Goal: Task Accomplishment & Management: Manage account settings

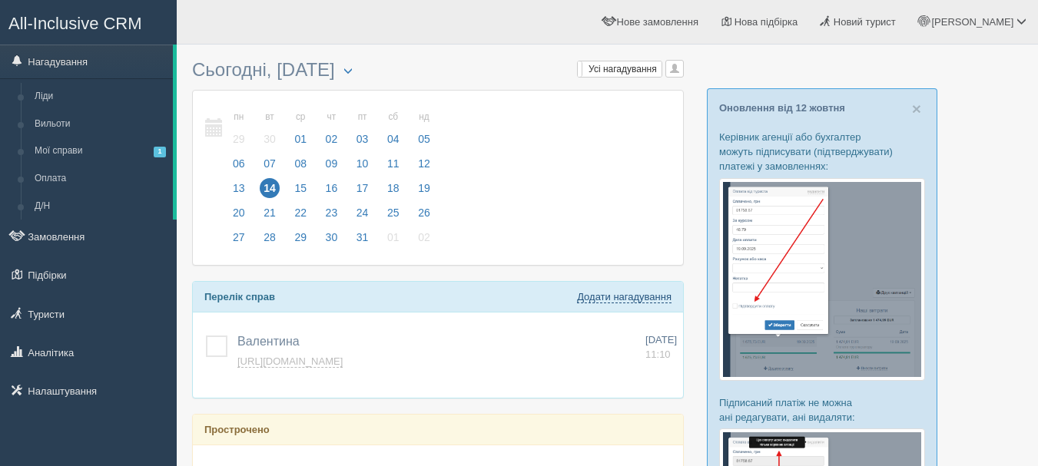
click at [628, 302] on link "Додати нагадування" at bounding box center [624, 297] width 94 height 12
select select "10"
select select "55"
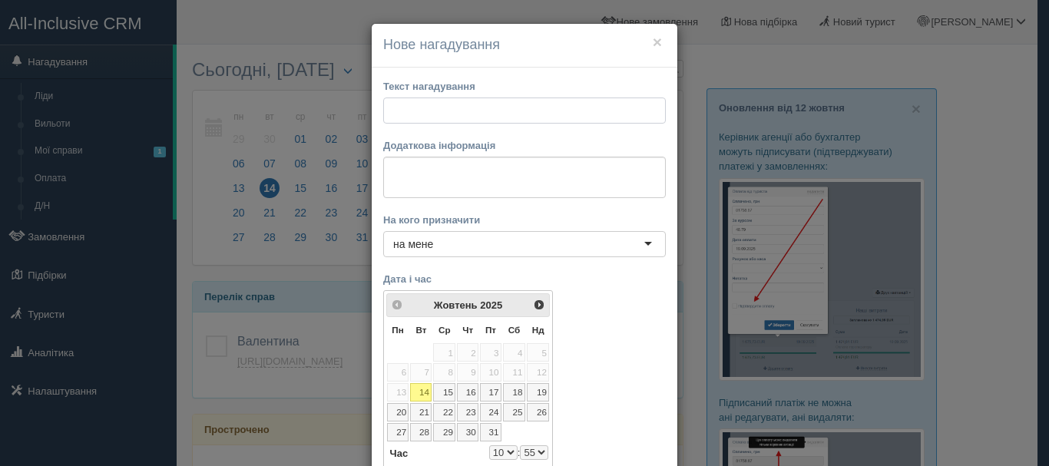
click at [542, 112] on input "text" at bounding box center [524, 111] width 283 height 26
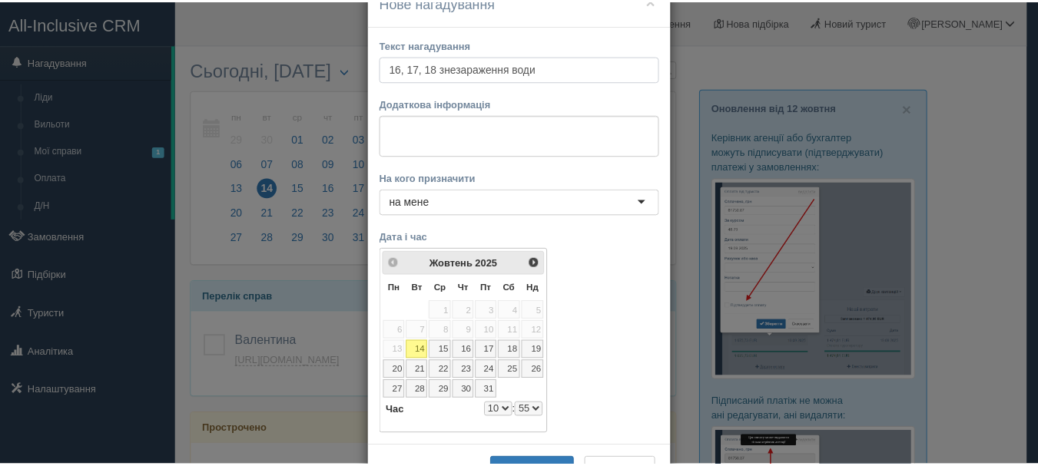
scroll to position [77, 0]
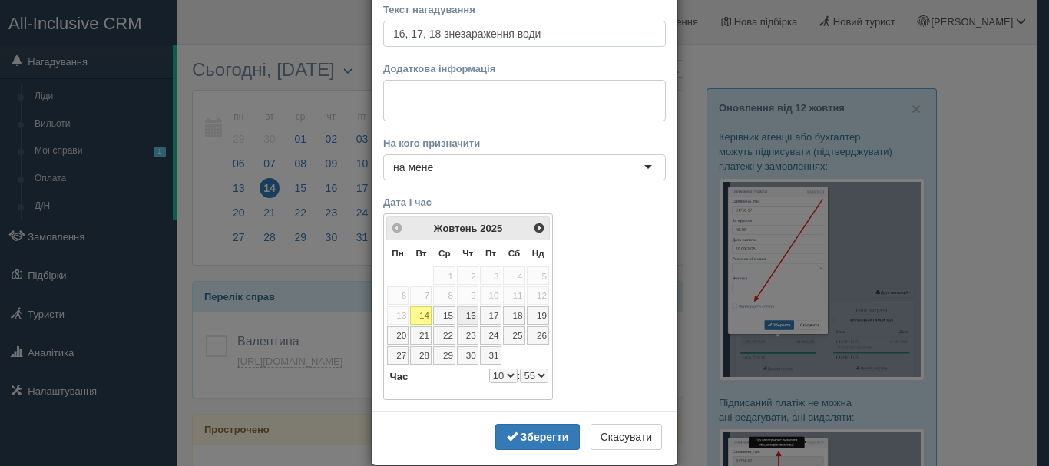
type input "16, 17, 18 знезараження води"
click at [463, 313] on link "16" at bounding box center [468, 315] width 22 height 18
select select "10"
select select "55"
click at [504, 380] on select "0 1 2 3 4 5 6 7 8 9 10 11 12 13 14 15 16 17 18 19 20 21 22 23" at bounding box center [503, 376] width 28 height 15
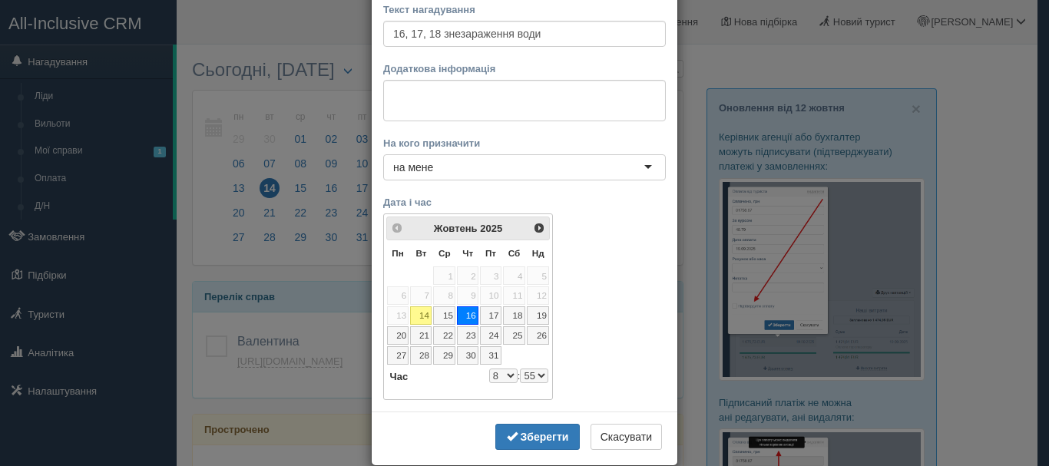
select select "8"
select select "55"
click at [531, 372] on select "00 05 10 15 20 25 30 35 40 45 50 55" at bounding box center [534, 376] width 28 height 15
select select "8"
select select "10"
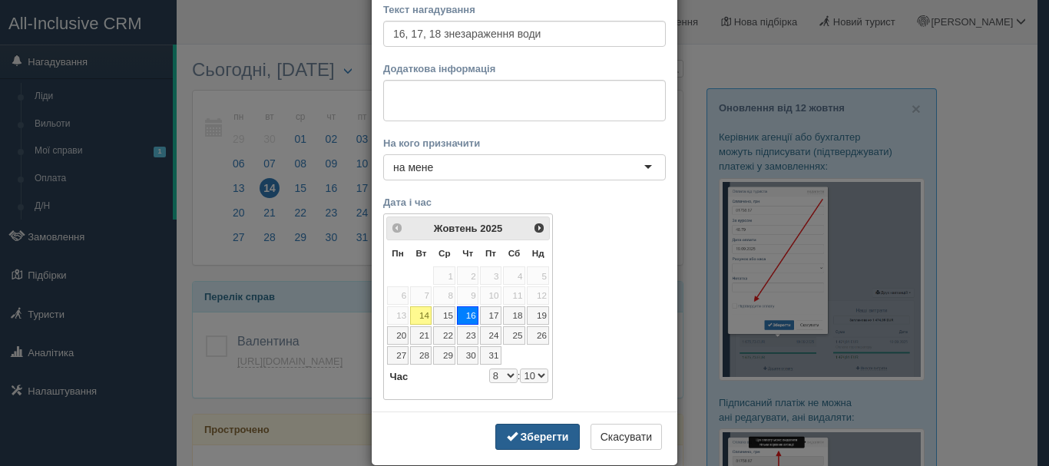
click at [550, 437] on b "Зберегти" at bounding box center [545, 437] width 48 height 12
